Goal: Navigation & Orientation: Find specific page/section

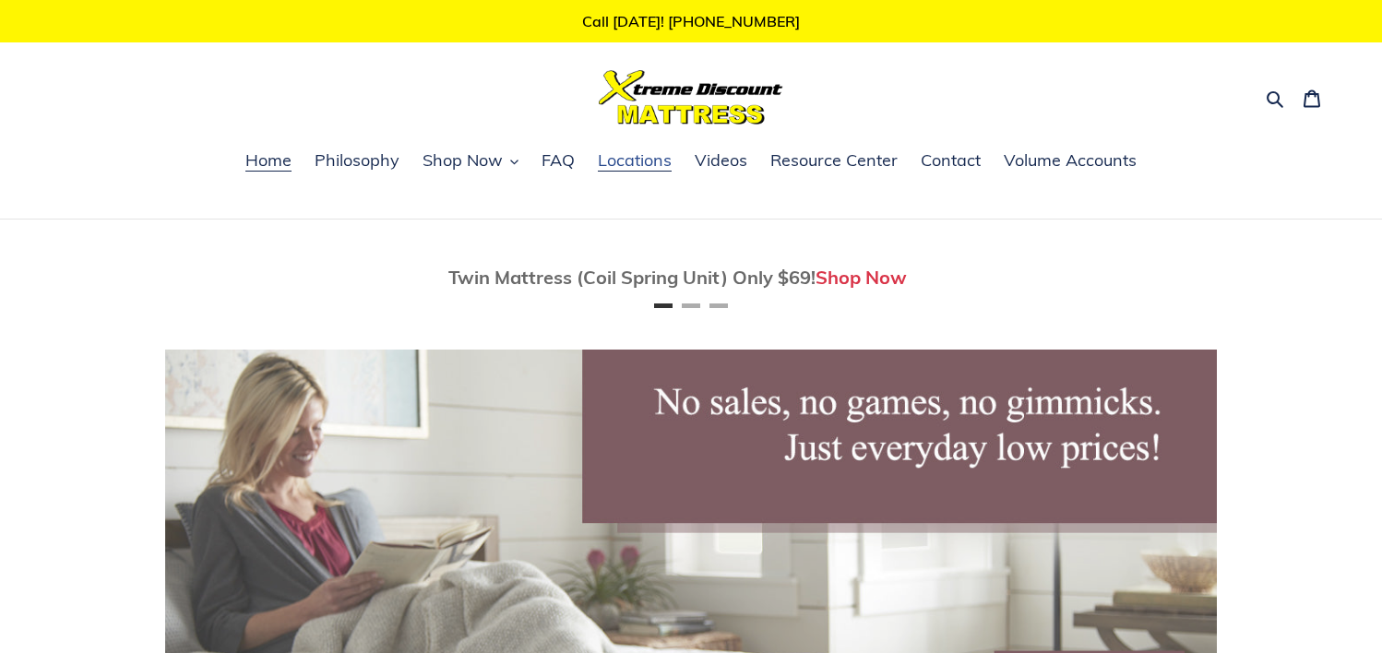
click at [645, 162] on span "Locations" at bounding box center [635, 160] width 74 height 22
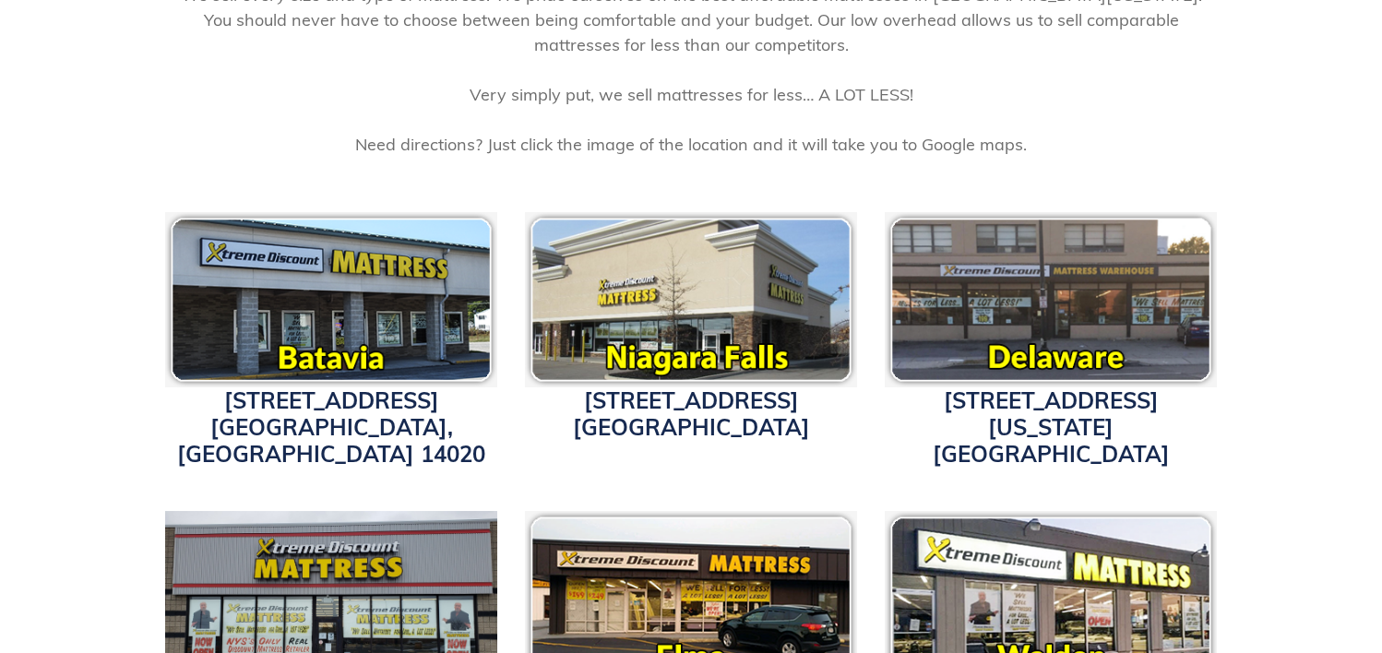
scroll to position [503, 0]
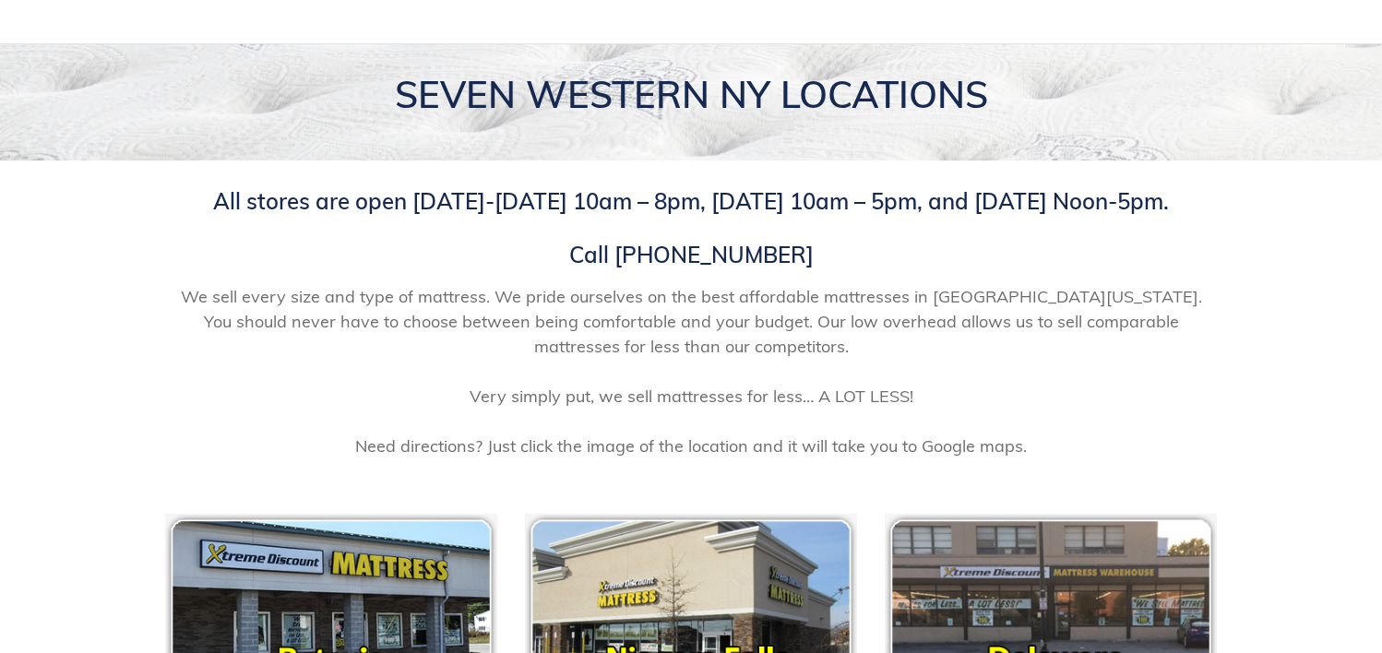
scroll to position [0, 0]
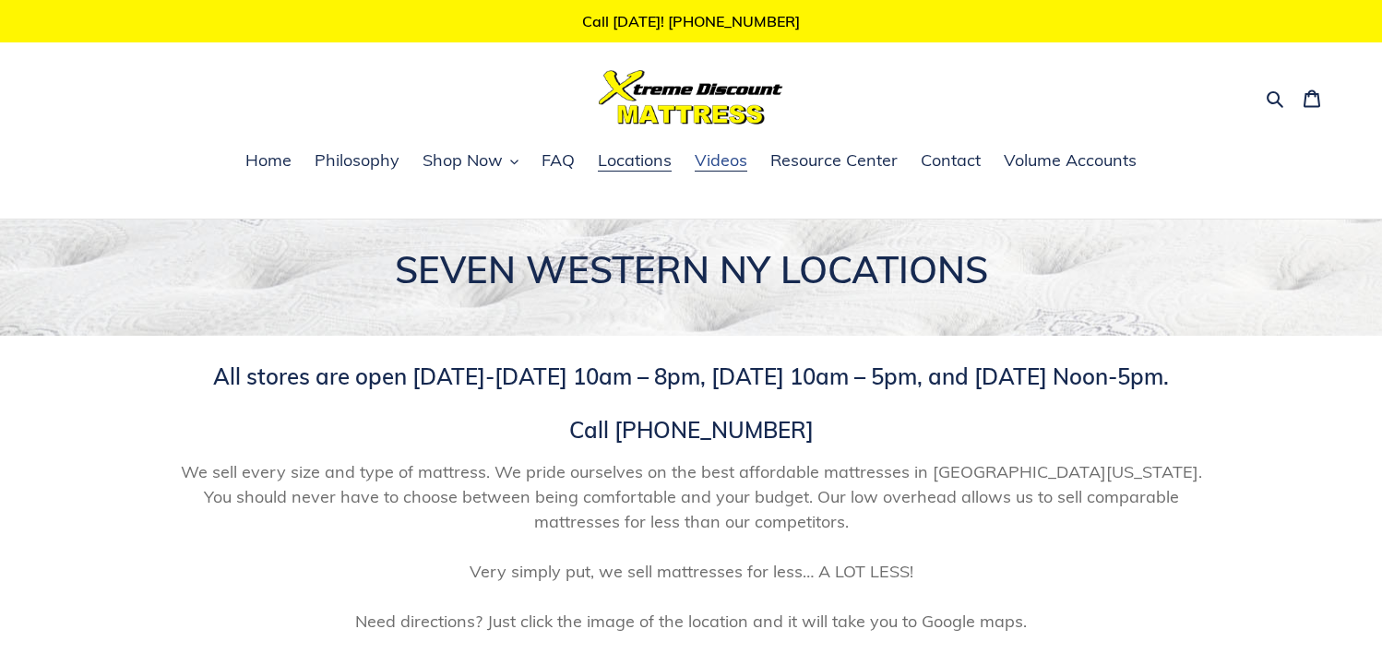
click at [719, 159] on span "Videos" at bounding box center [721, 160] width 53 height 22
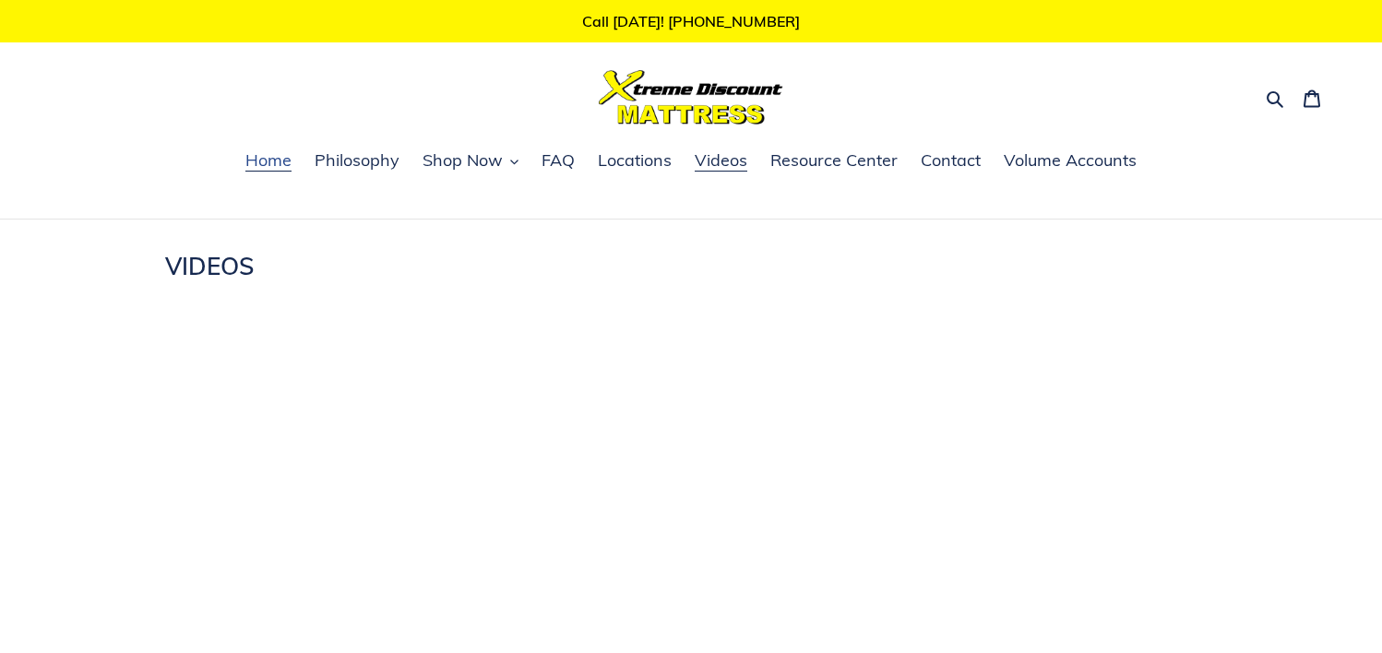
click at [273, 169] on span "Home" at bounding box center [268, 160] width 46 height 22
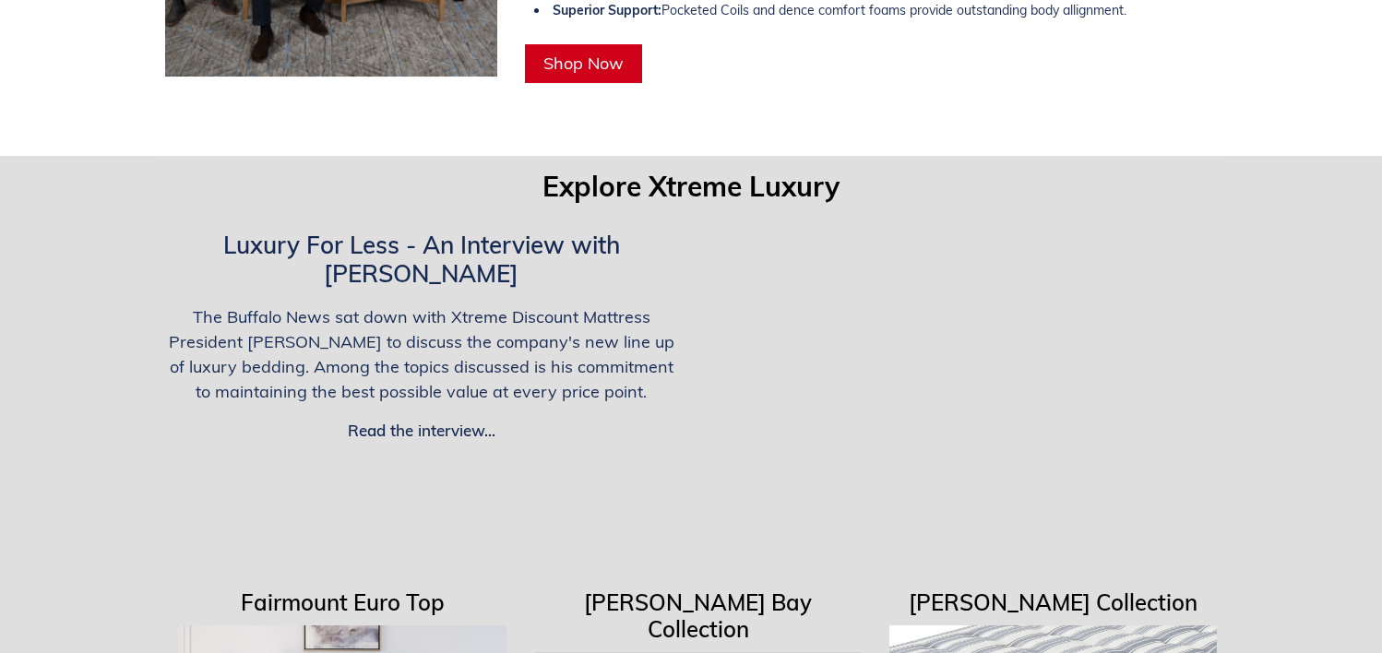
scroll to position [3942, 0]
